Goal: Find contact information: Find contact information

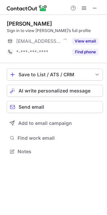
scroll to position [147, 107]
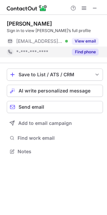
click at [80, 54] on button "Find phone" at bounding box center [85, 52] width 27 height 7
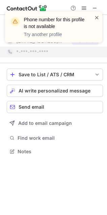
click at [98, 17] on span at bounding box center [96, 17] width 5 height 7
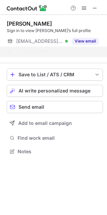
click at [87, 41] on div "Phone number for this profile is not available Try another profile" at bounding box center [53, 26] width 97 height 31
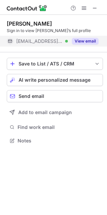
scroll to position [3, 3]
click at [87, 41] on button "View email" at bounding box center [85, 41] width 27 height 7
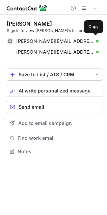
scroll to position [147, 107]
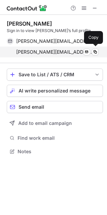
click at [38, 53] on span "nilay.sarker@tcs.com" at bounding box center [54, 52] width 77 height 6
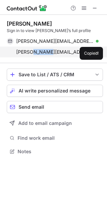
click at [38, 53] on span "nilay.sarker@tcs.com" at bounding box center [54, 52] width 77 height 6
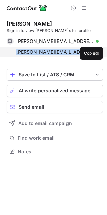
click at [38, 53] on span "nilay.sarker@tcs.com" at bounding box center [54, 52] width 77 height 6
copy span "nilay.sarker@tcs.com"
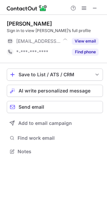
scroll to position [147, 107]
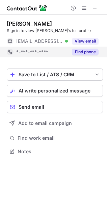
click at [94, 54] on button "Find phone" at bounding box center [85, 52] width 27 height 7
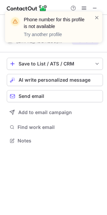
scroll to position [3, 3]
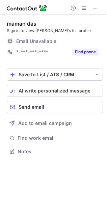
scroll to position [147, 107]
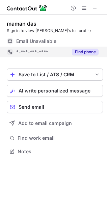
click at [85, 55] on button "Find phone" at bounding box center [85, 52] width 27 height 7
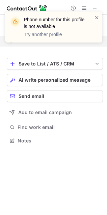
scroll to position [3, 3]
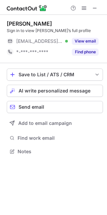
scroll to position [147, 107]
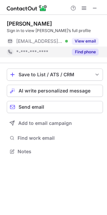
click at [81, 55] on button "Find phone" at bounding box center [85, 52] width 27 height 7
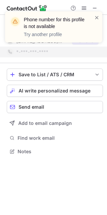
click at [98, 21] on div at bounding box center [96, 27] width 5 height 26
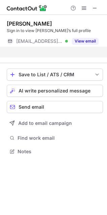
scroll to position [3, 3]
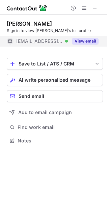
click at [85, 40] on button "View email" at bounding box center [85, 41] width 27 height 7
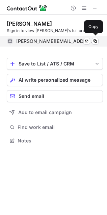
click at [41, 42] on span "srijit.ghosh@accenture.com" at bounding box center [54, 41] width 77 height 6
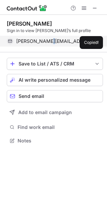
click at [41, 42] on span "srijit.ghosh@accenture.com" at bounding box center [54, 41] width 77 height 6
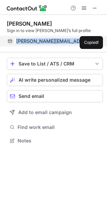
click at [41, 42] on span "srijit.ghosh@accenture.com" at bounding box center [54, 41] width 77 height 6
copy span "srijit.ghosh@accenture.com"
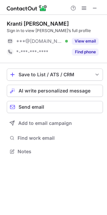
scroll to position [147, 107]
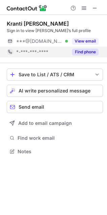
click at [76, 53] on button "Find phone" at bounding box center [85, 52] width 27 height 7
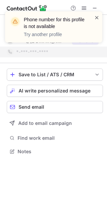
click at [97, 19] on span at bounding box center [96, 17] width 5 height 7
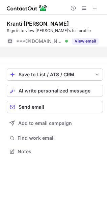
scroll to position [3, 3]
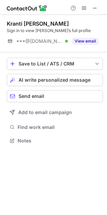
click at [81, 41] on div "Phone number for this profile is not available Try another profile Kranti Vikas…" at bounding box center [53, 107] width 107 height 215
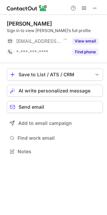
scroll to position [147, 107]
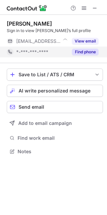
click at [85, 52] on button "Find phone" at bounding box center [85, 52] width 27 height 7
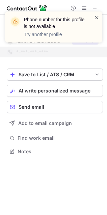
click at [98, 16] on span at bounding box center [96, 17] width 5 height 7
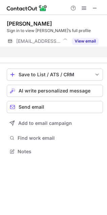
scroll to position [3, 3]
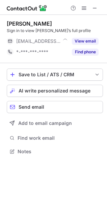
scroll to position [147, 107]
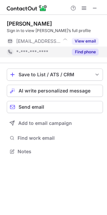
click at [80, 51] on button "Find phone" at bounding box center [85, 52] width 27 height 7
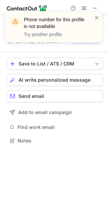
scroll to position [3, 3]
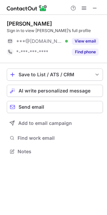
scroll to position [147, 107]
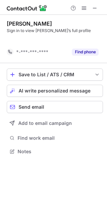
scroll to position [3, 3]
